Goal: Information Seeking & Learning: Learn about a topic

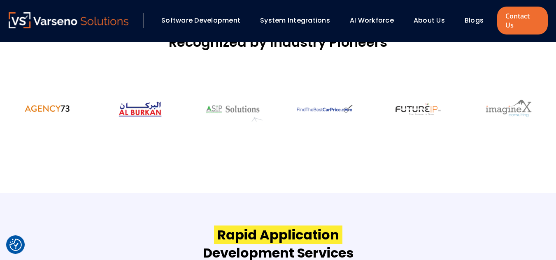
scroll to position [658, 0]
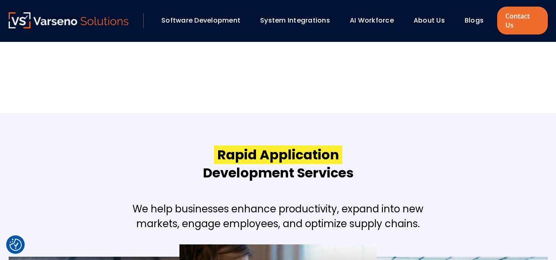
click at [424, 16] on link "About Us" at bounding box center [428, 20] width 31 height 9
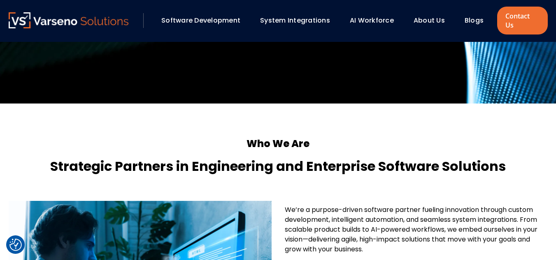
scroll to position [164, 0]
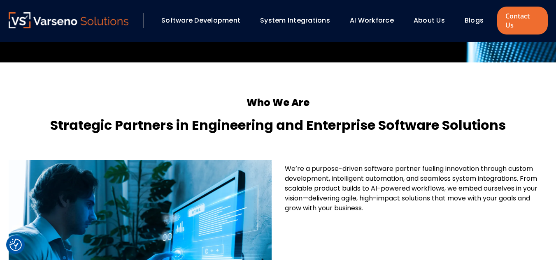
click at [370, 16] on link "AI Workforce" at bounding box center [372, 20] width 44 height 9
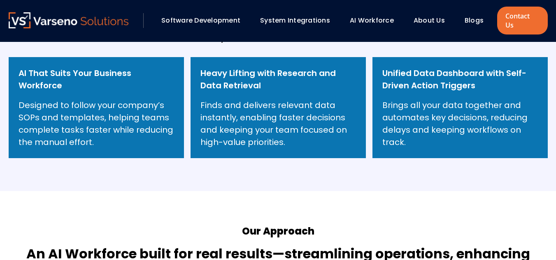
scroll to position [325, 0]
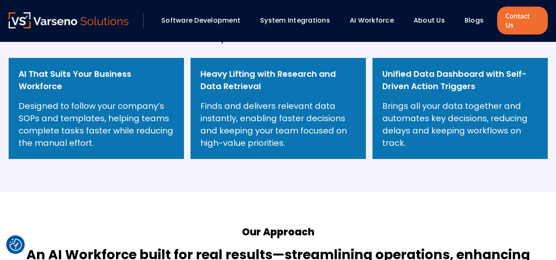
click at [396, 100] on p "Brings all your data together and automates key decisions, reducing delays and …" at bounding box center [459, 124] width 155 height 49
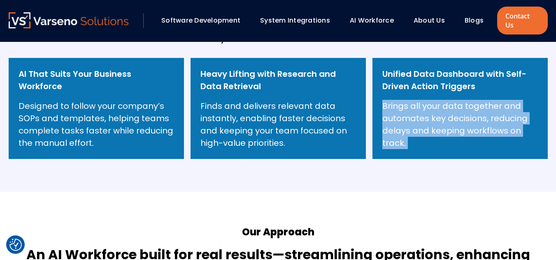
click at [396, 100] on p "Brings all your data together and automates key decisions, reducing delays and …" at bounding box center [459, 124] width 155 height 49
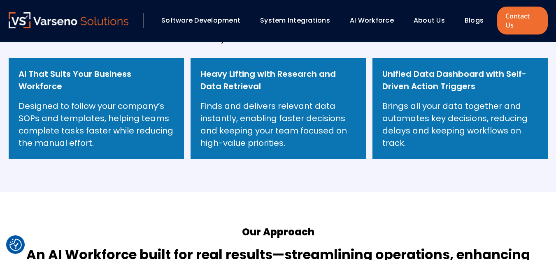
click at [296, 120] on p "Finds and delivers relevant data instantly, enabling faster decisions and keepi…" at bounding box center [277, 124] width 155 height 49
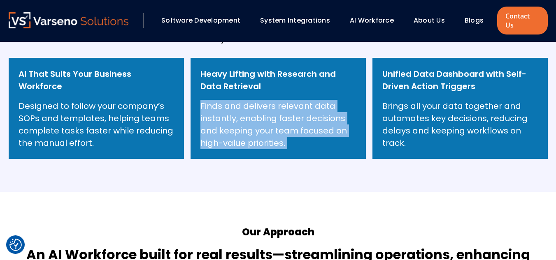
click at [296, 120] on p "Finds and delivers relevant data instantly, enabling faster decisions and keepi…" at bounding box center [277, 124] width 155 height 49
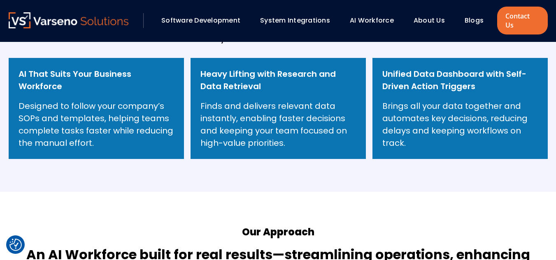
click at [265, 20] on link "System Integrations" at bounding box center [295, 20] width 70 height 9
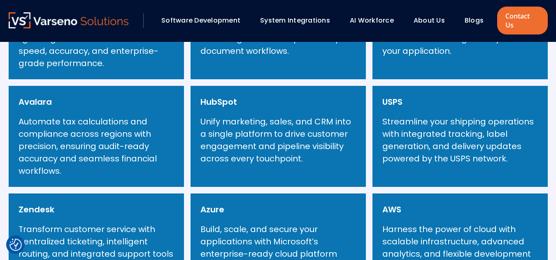
scroll to position [404, 0]
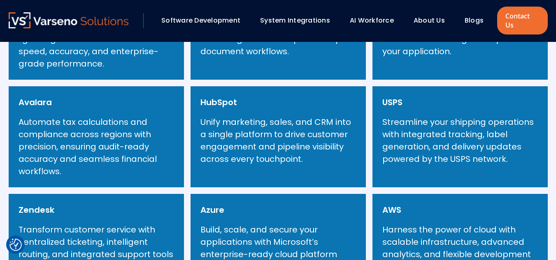
drag, startPoint x: 409, startPoint y: 134, endPoint x: 373, endPoint y: 133, distance: 35.8
click at [373, 133] on div "USPS Streamline your shipping operations with integrated tracking, label genera…" at bounding box center [459, 136] width 175 height 101
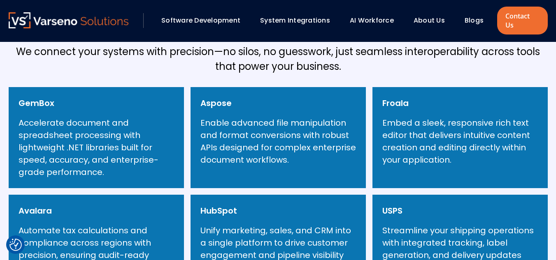
scroll to position [295, 0]
